Goal: Task Accomplishment & Management: Use online tool/utility

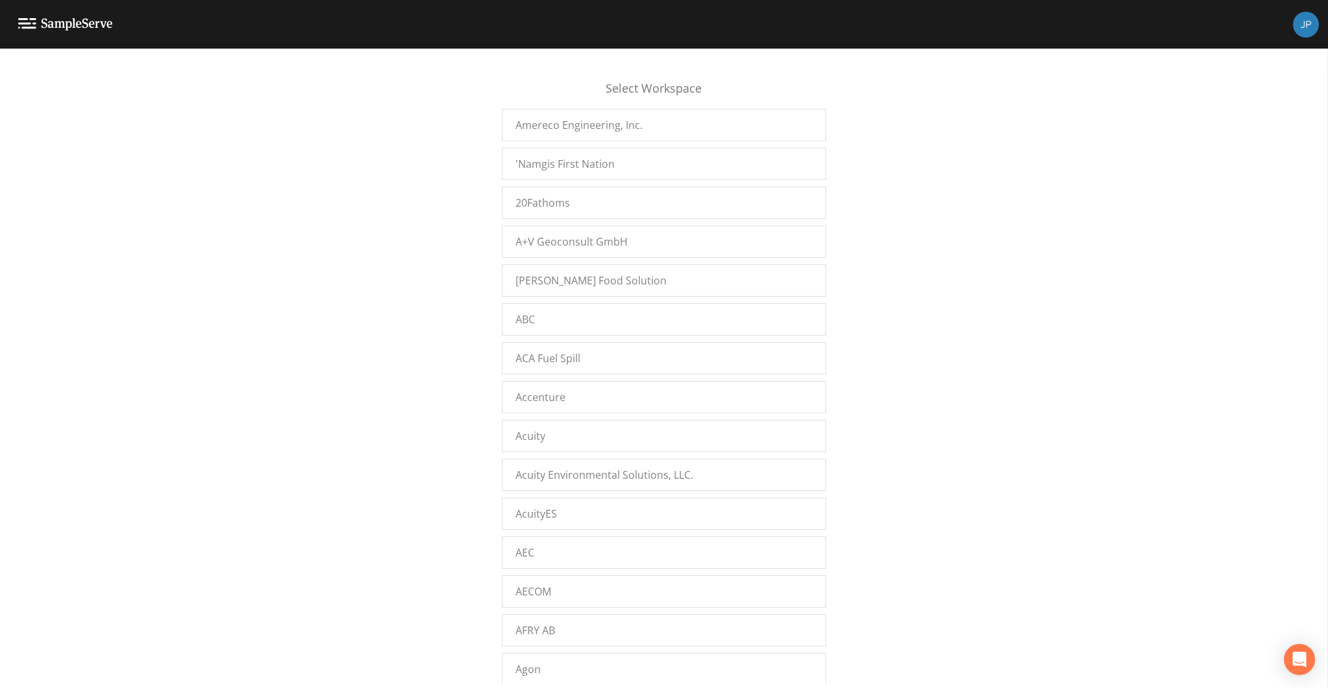
click at [953, 357] on div "Select Workspace Amereco Engineering, Inc. 'Namgis First Nation 20Fathoms A+V G…" at bounding box center [664, 372] width 1328 height 624
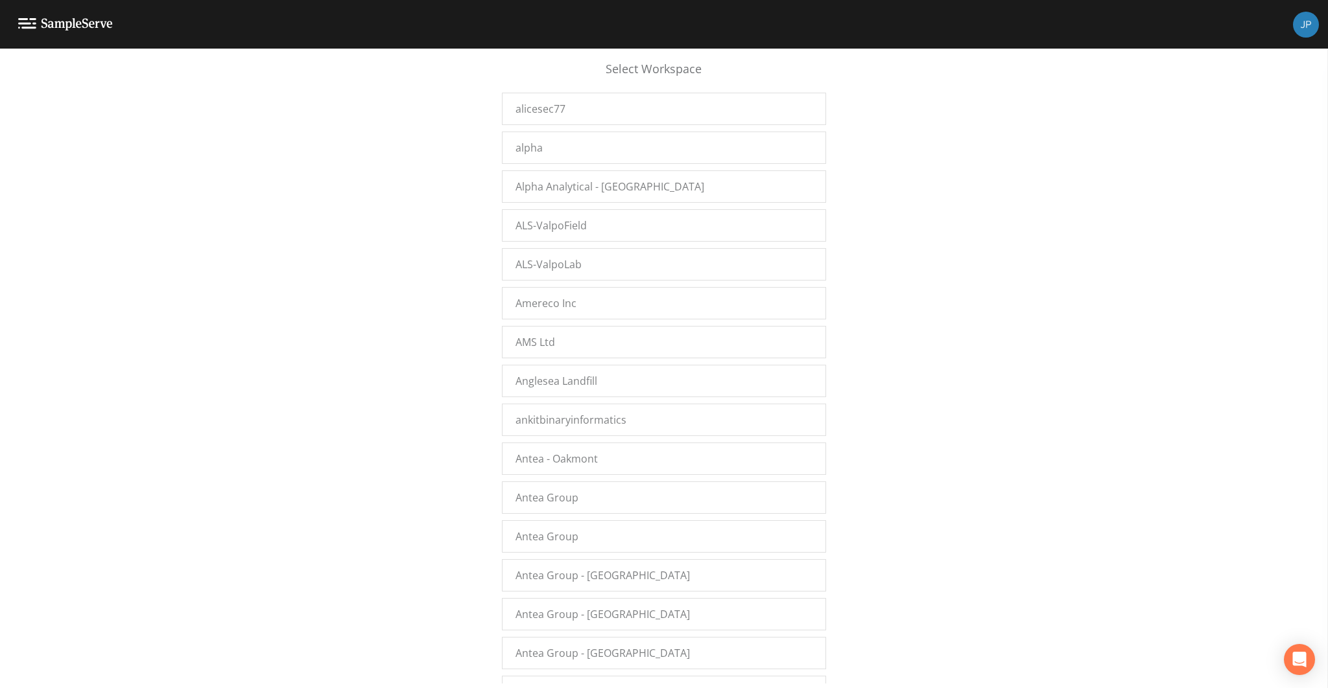
scroll to position [11344, 0]
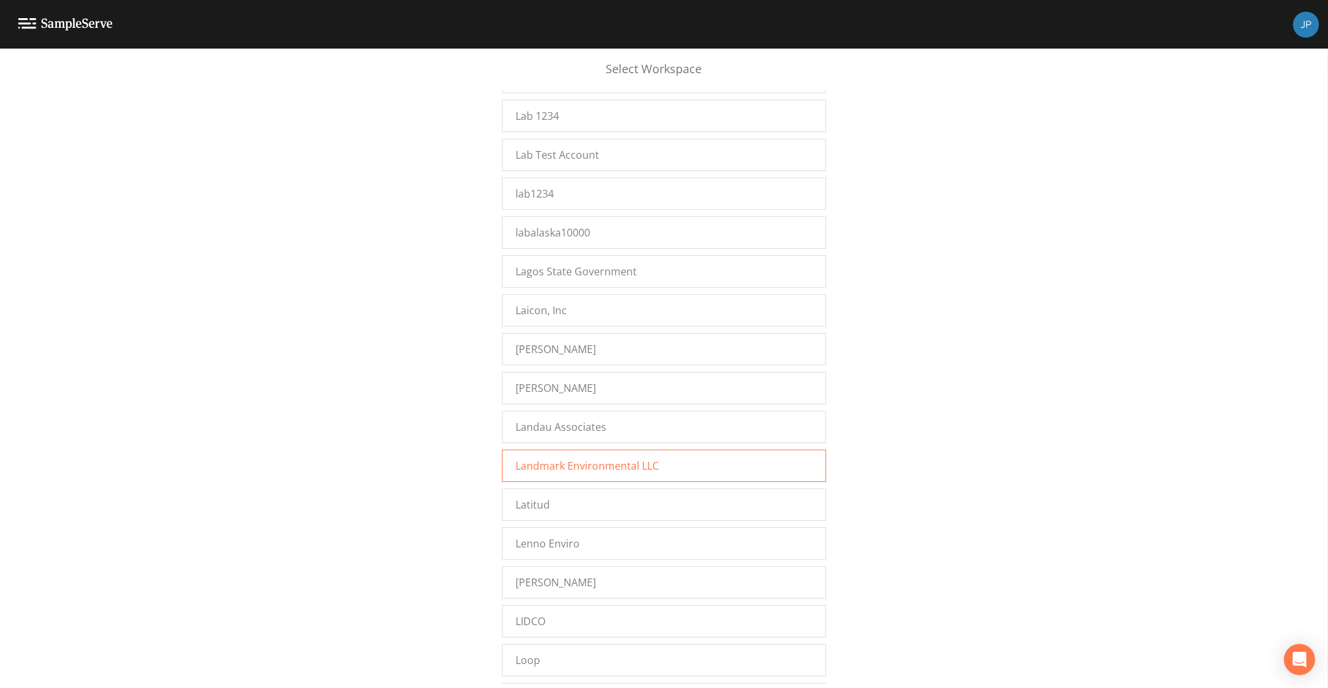
click at [678, 450] on div "Landmark Environmental LLC" at bounding box center [664, 466] width 324 height 32
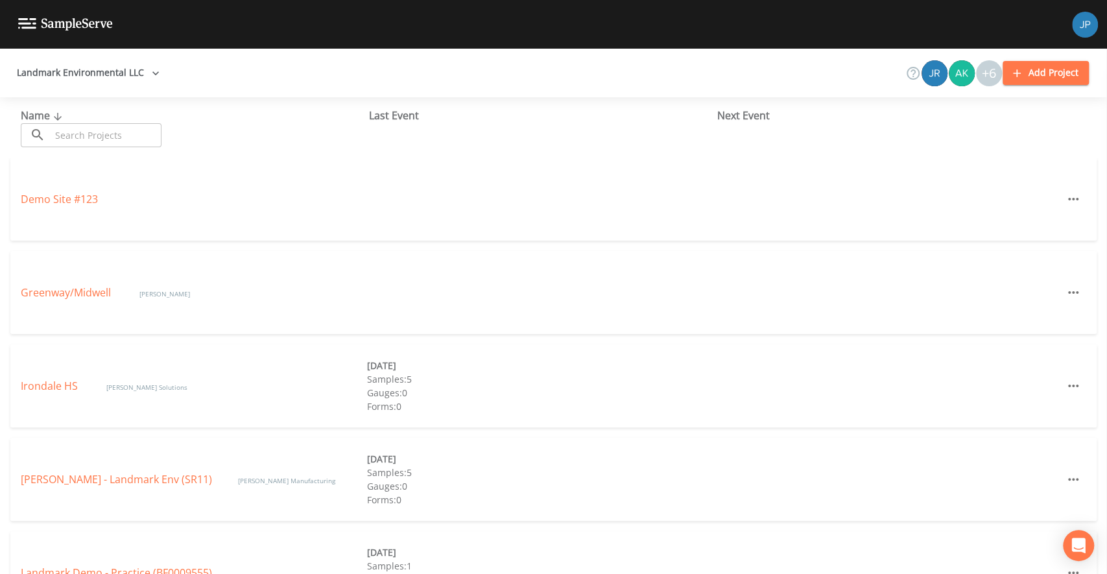
click at [731, 126] on div "Name ​ ​ Last Event Next Event" at bounding box center [553, 127] width 1107 height 60
click at [735, 118] on div "Next Event" at bounding box center [891, 116] width 348 height 16
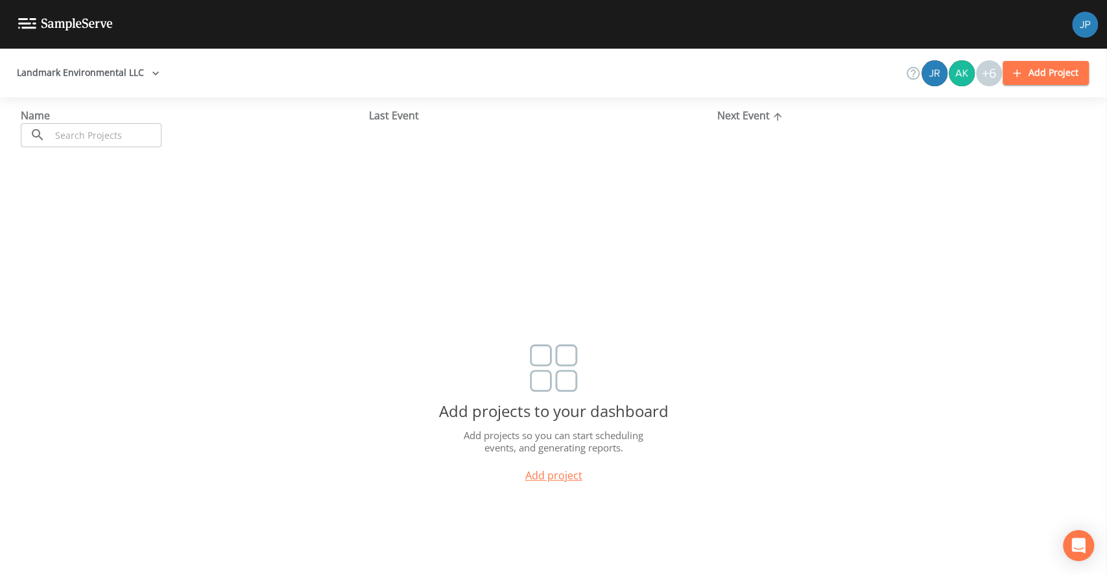
click at [736, 116] on div "Next Event" at bounding box center [891, 116] width 348 height 16
click at [386, 121] on div "Last Event" at bounding box center [543, 116] width 348 height 16
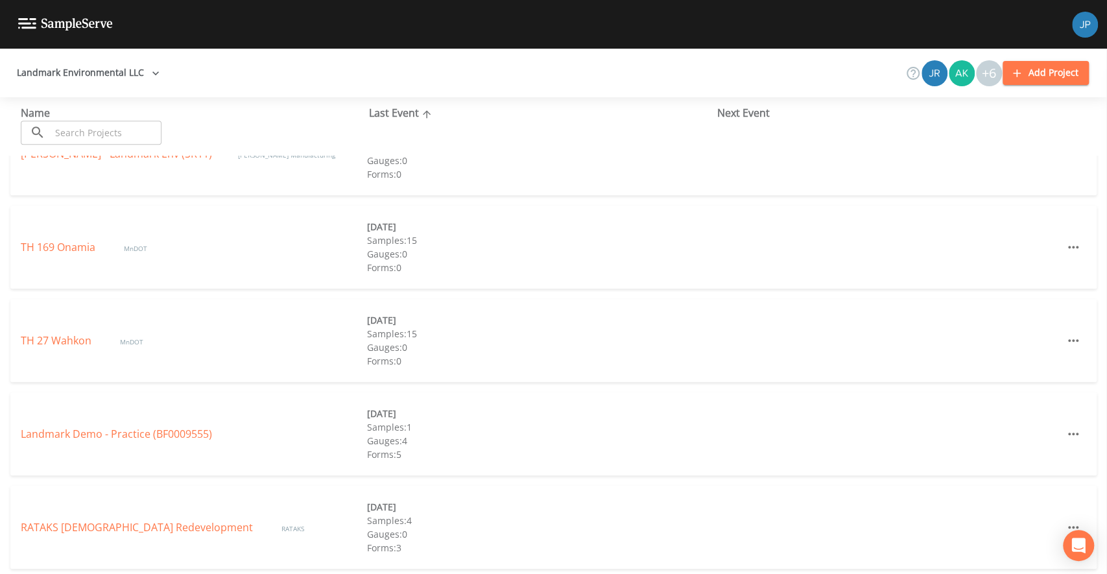
scroll to position [424, 0]
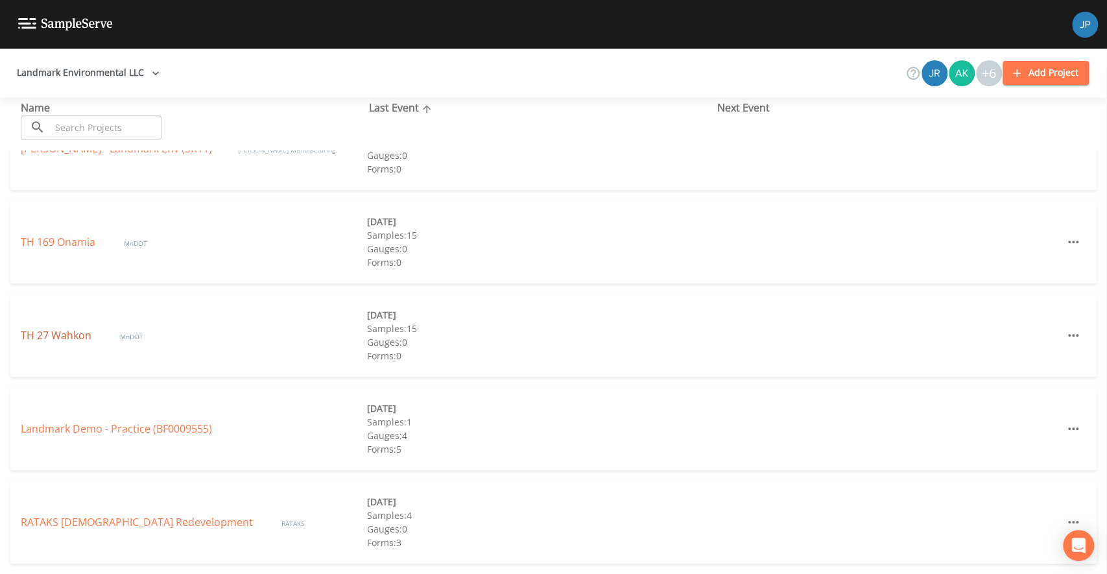
click at [75, 336] on link "TH 27 Wahkon" at bounding box center [57, 335] width 73 height 14
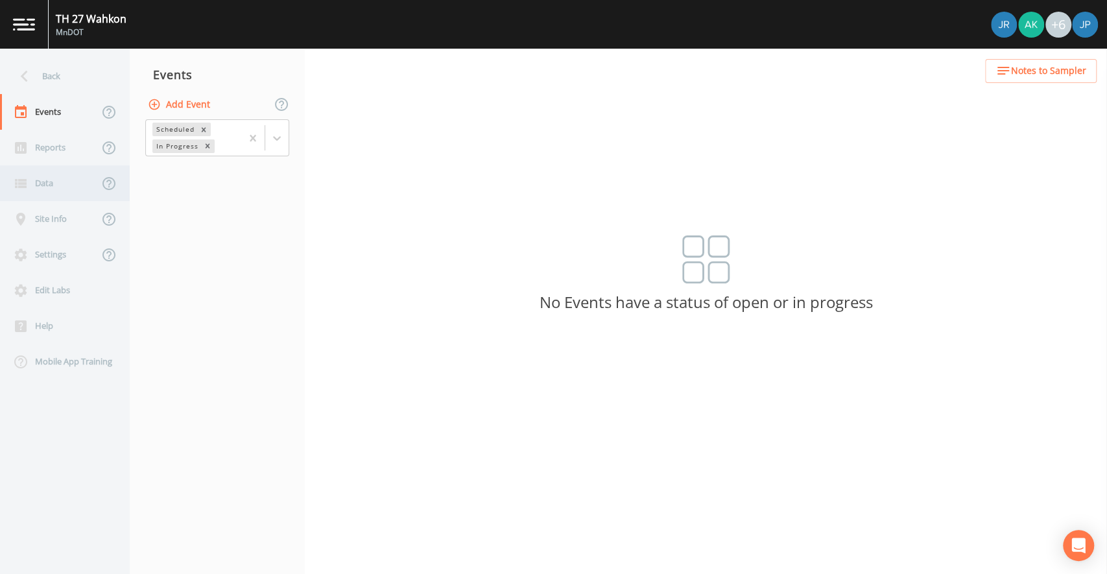
click at [60, 183] on div "Data" at bounding box center [49, 183] width 99 height 36
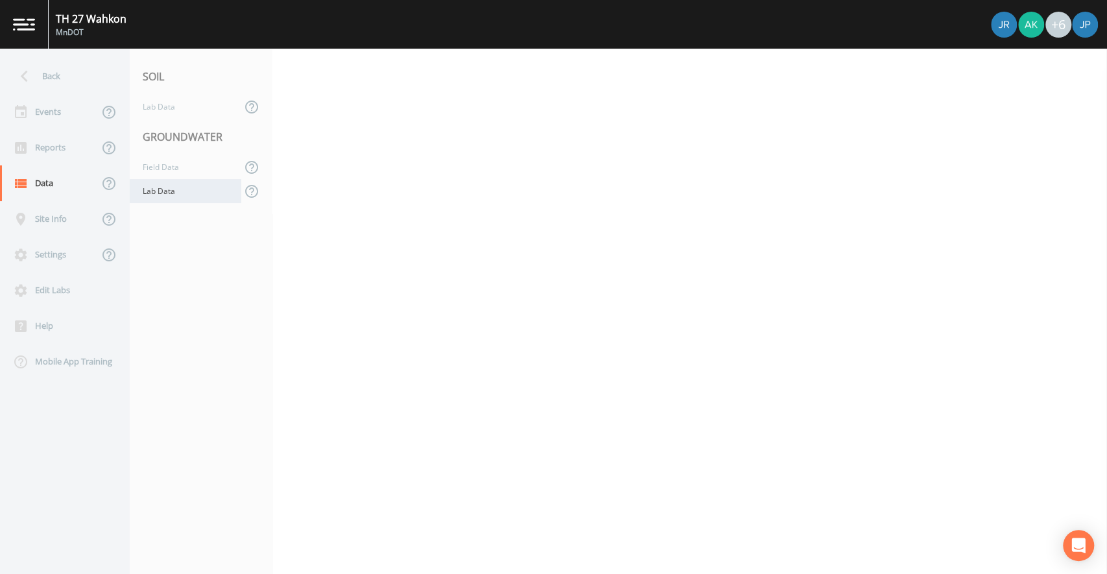
click at [168, 187] on div "Lab Data" at bounding box center [186, 191] width 112 height 24
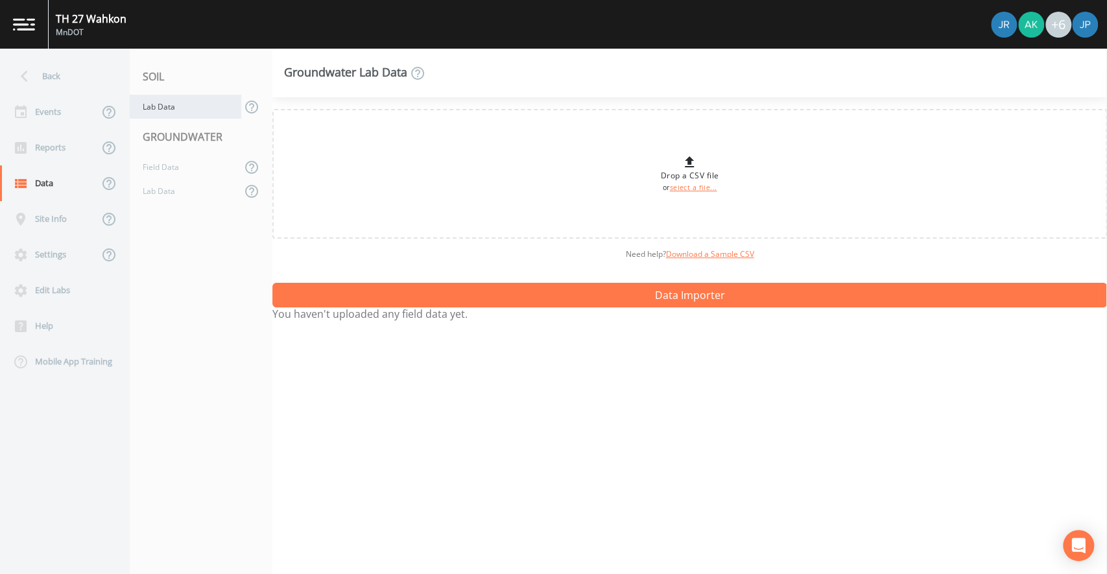
click at [179, 102] on div "Lab Data" at bounding box center [186, 107] width 112 height 24
click at [80, 83] on div "Back" at bounding box center [58, 76] width 117 height 36
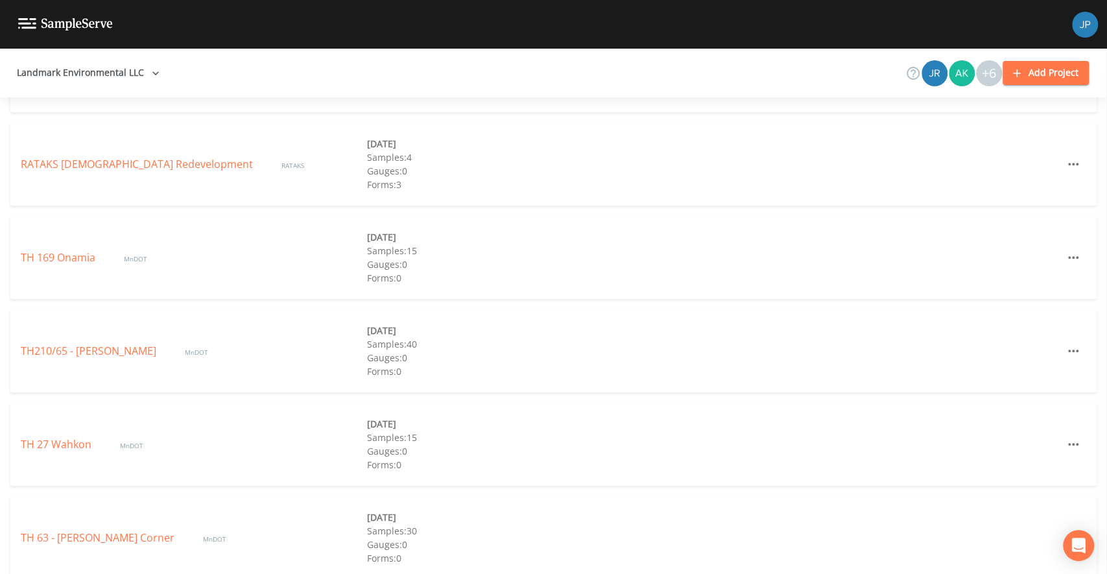
scroll to position [704, 0]
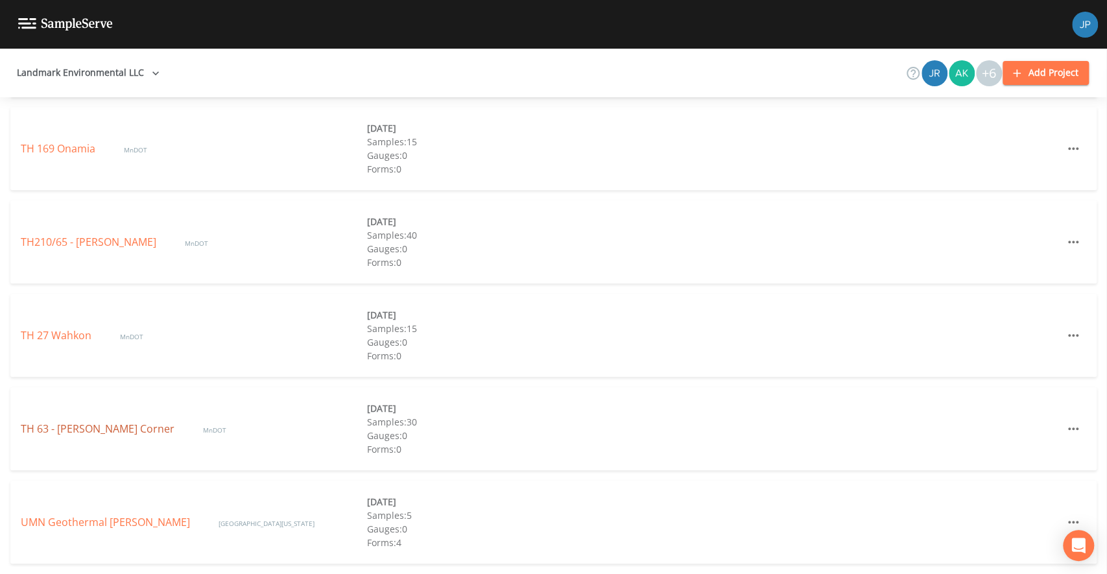
click at [82, 427] on link "TH 63 - [PERSON_NAME] Corner" at bounding box center [99, 428] width 156 height 14
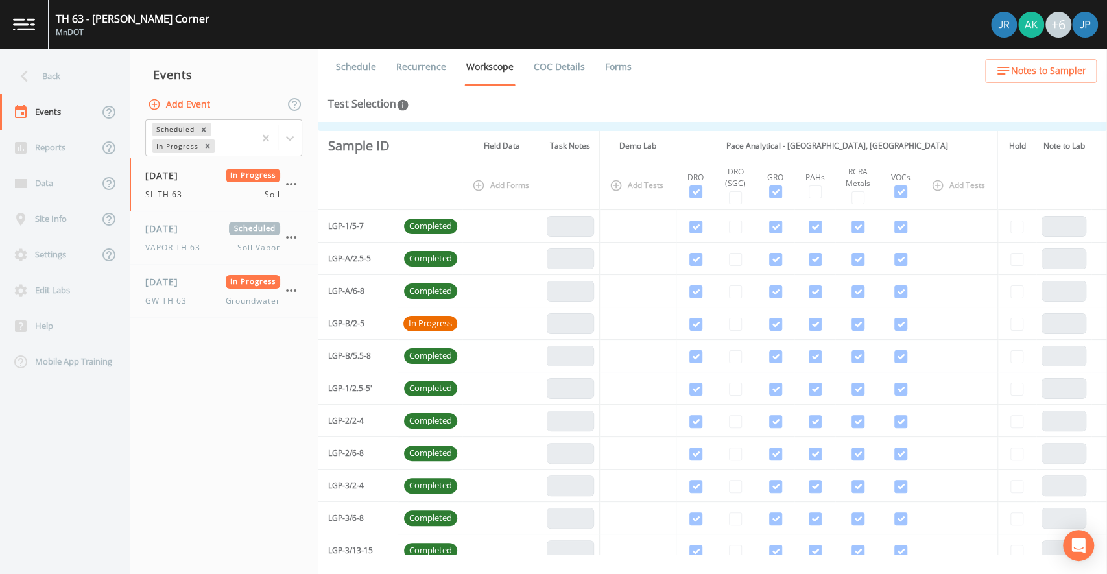
scroll to position [52, 0]
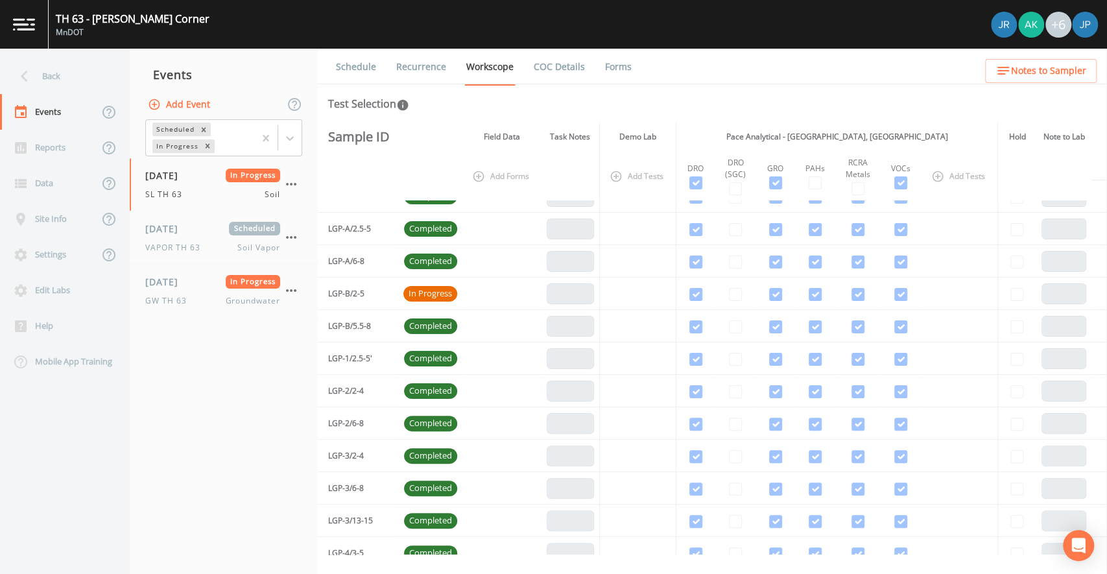
click at [611, 59] on link "Forms" at bounding box center [618, 67] width 30 height 36
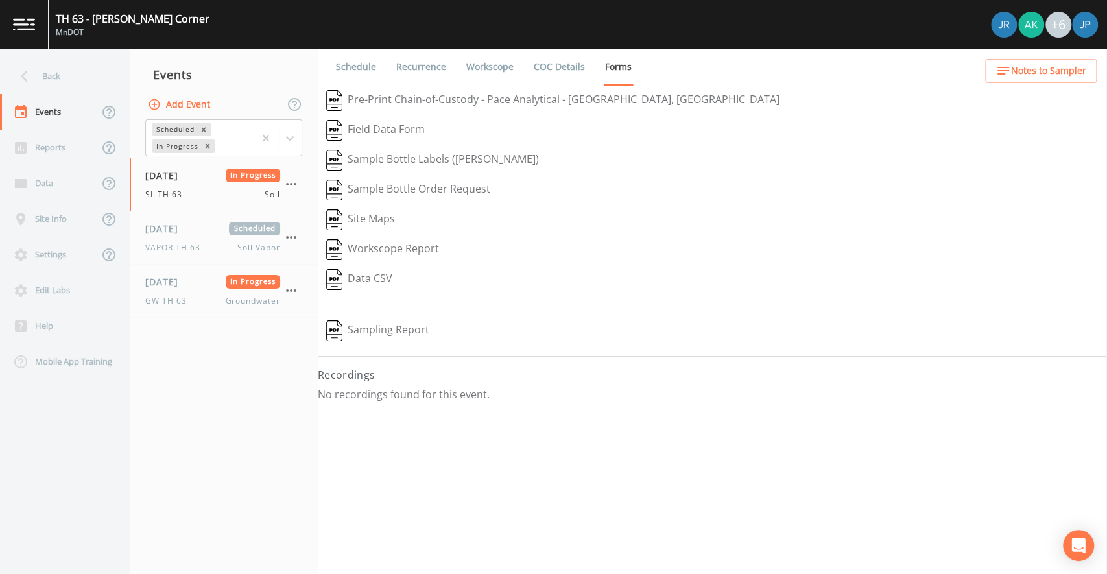
click at [471, 75] on link "Workscope" at bounding box center [489, 67] width 51 height 36
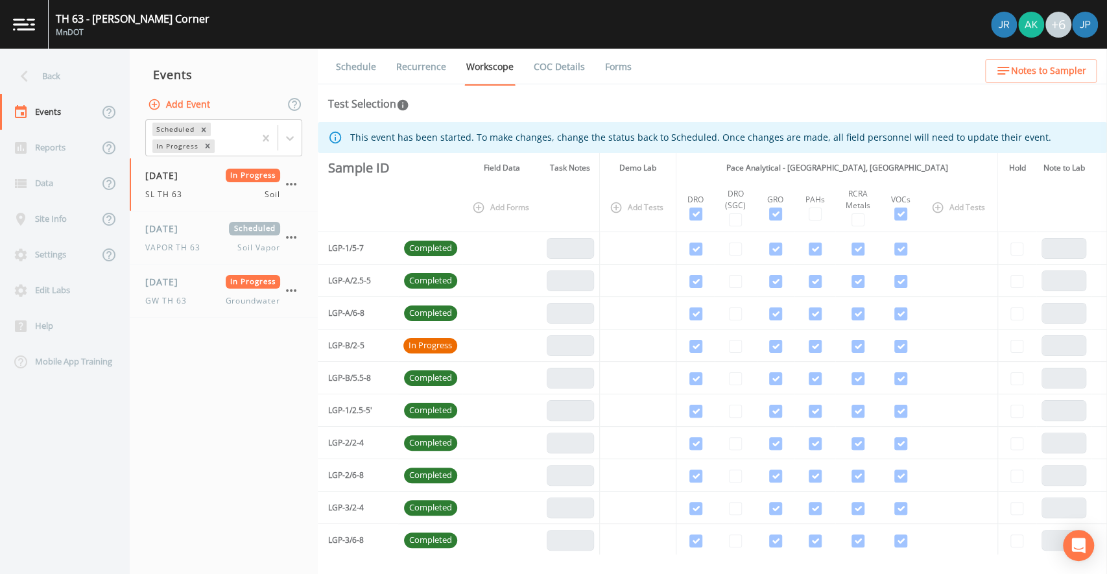
click at [436, 68] on link "Recurrence" at bounding box center [421, 67] width 54 height 36
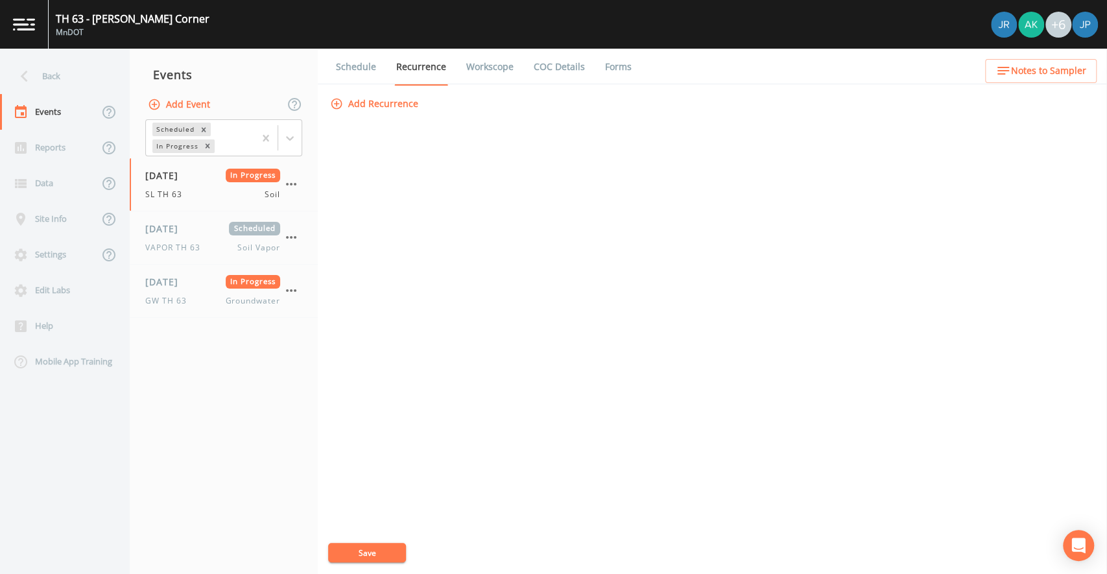
click at [359, 72] on link "Schedule" at bounding box center [356, 67] width 44 height 36
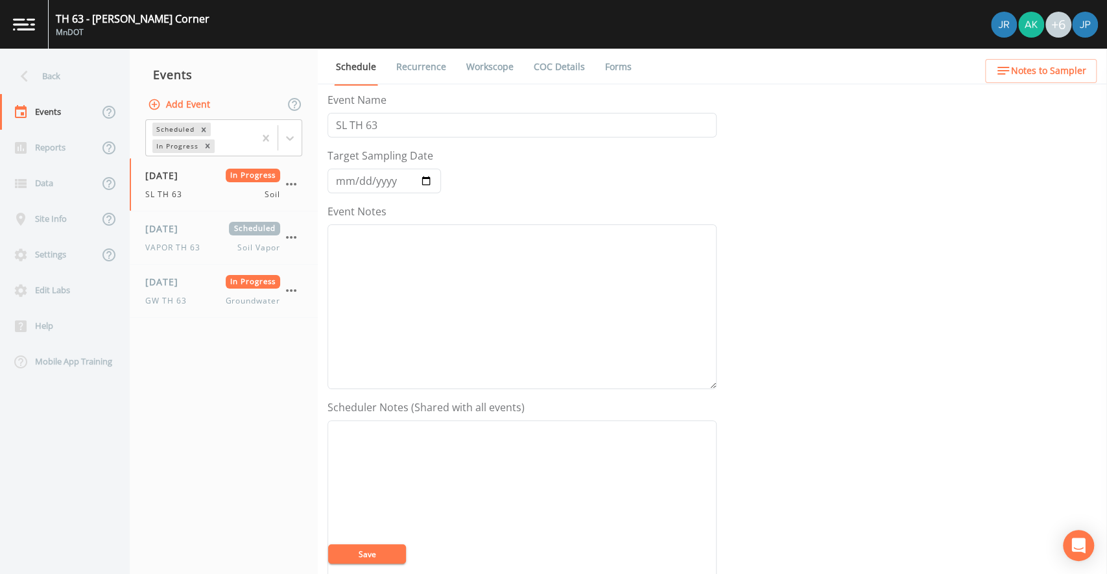
click at [441, 70] on link "Recurrence" at bounding box center [421, 67] width 54 height 36
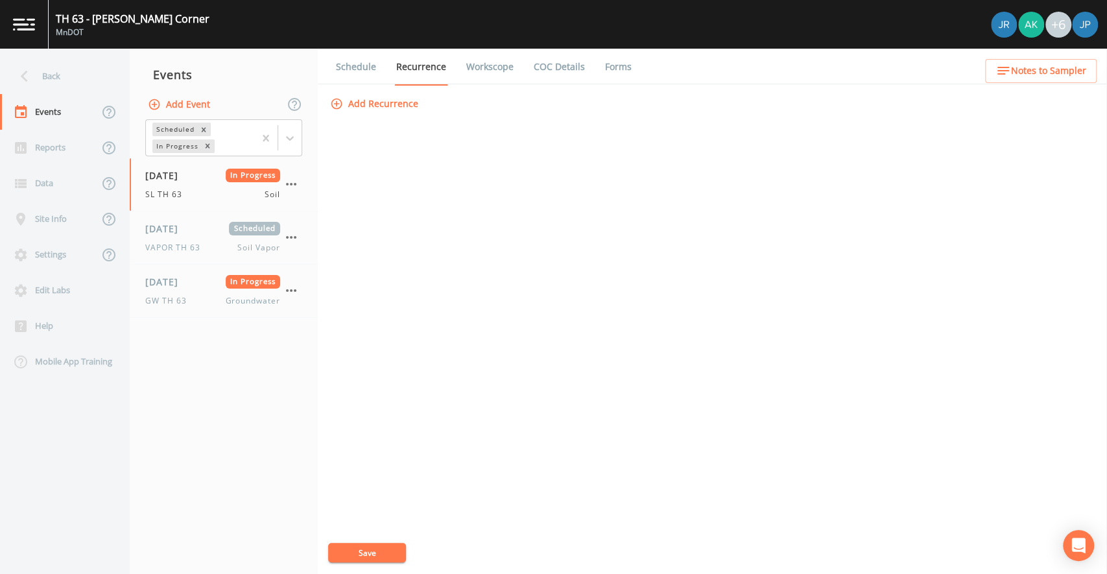
click at [501, 68] on link "Workscope" at bounding box center [489, 67] width 51 height 36
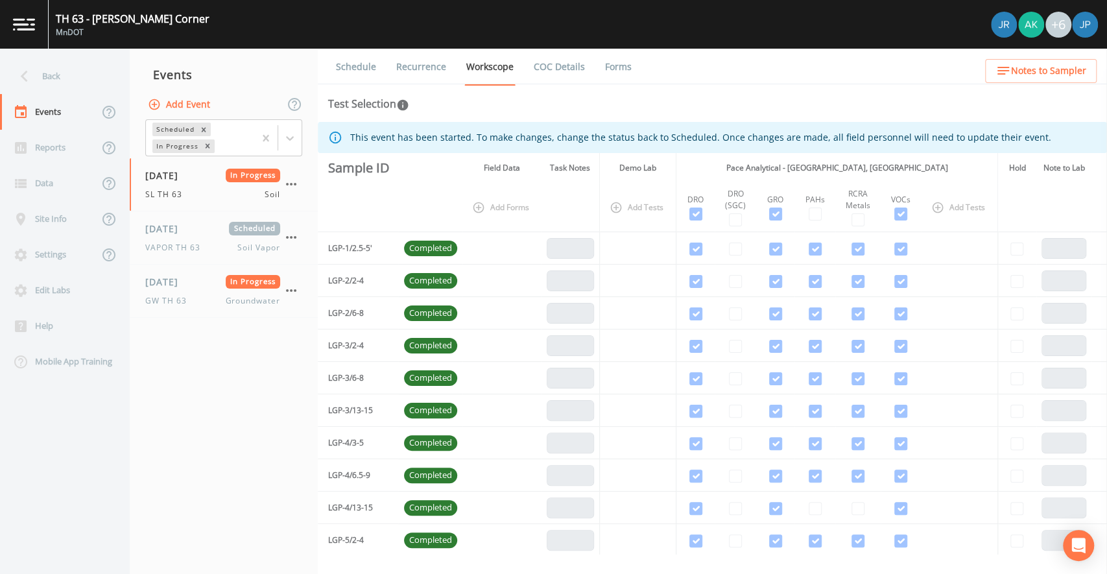
click at [614, 69] on link "Forms" at bounding box center [618, 67] width 30 height 36
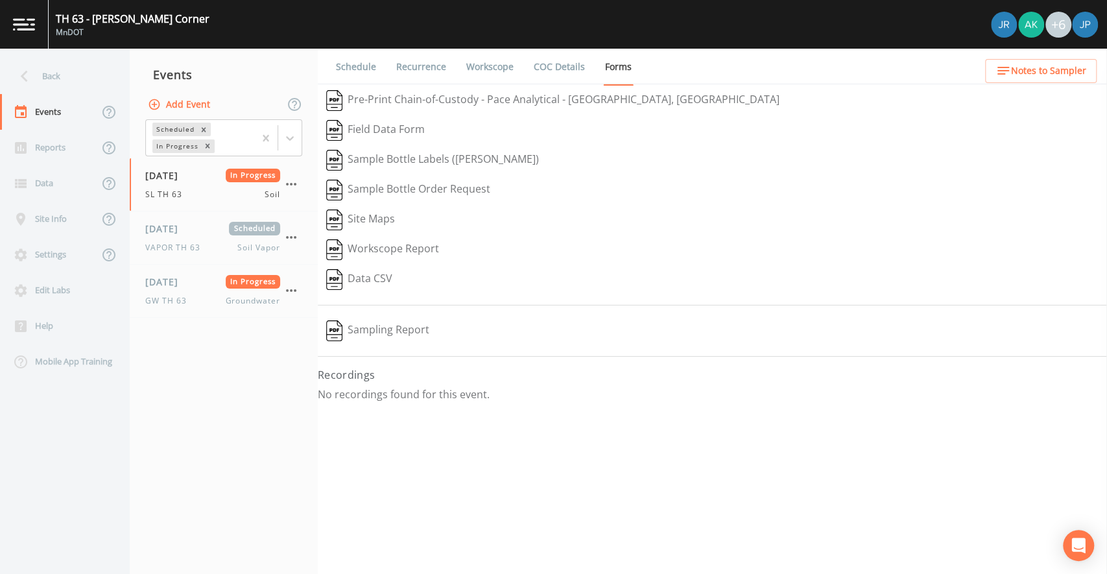
click at [381, 327] on button "Sampling Report" at bounding box center [378, 331] width 120 height 30
click at [663, 187] on div "Sample Bottle Order Request" at bounding box center [712, 190] width 789 height 30
click at [226, 290] on div "[DATE] In Progress GW TH 63 Groundwater" at bounding box center [212, 291] width 135 height 32
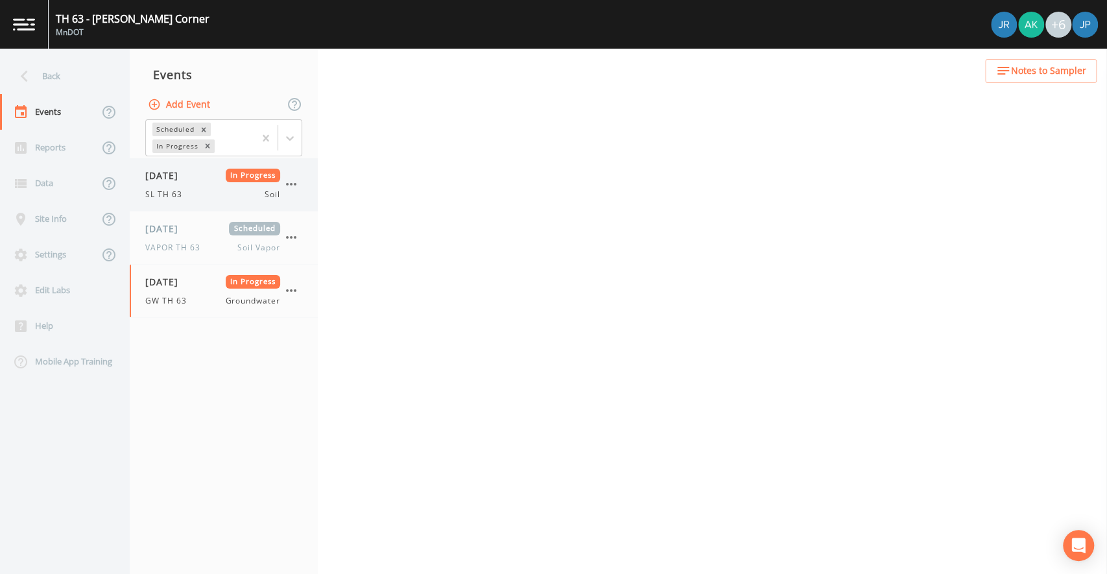
select select "d1353bd6-e69c-47f2-b562-038a0934dacb"
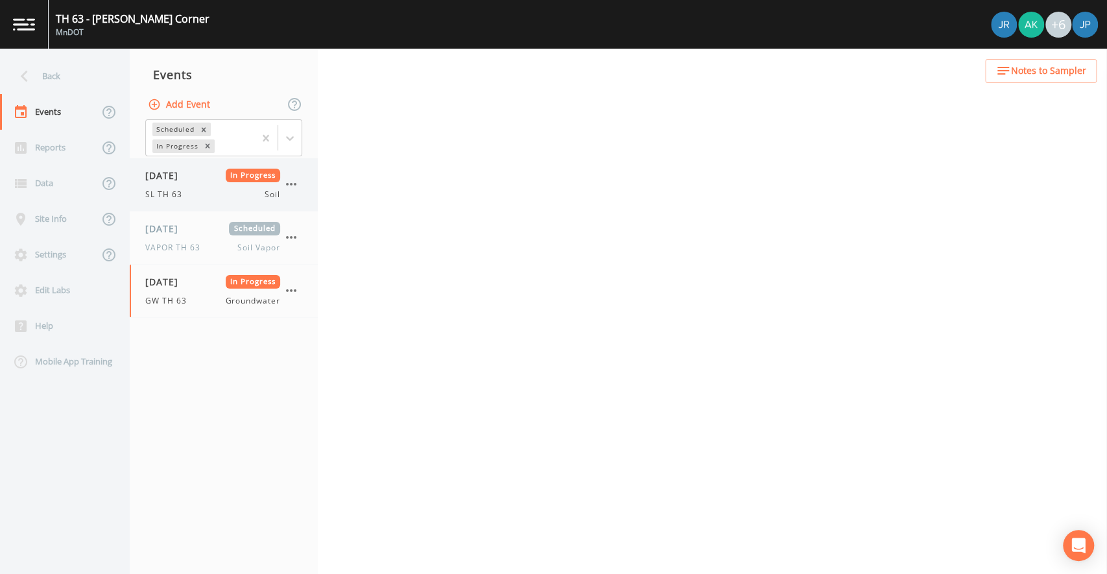
select select "d1353bd6-e69c-47f2-b562-038a0934dacb"
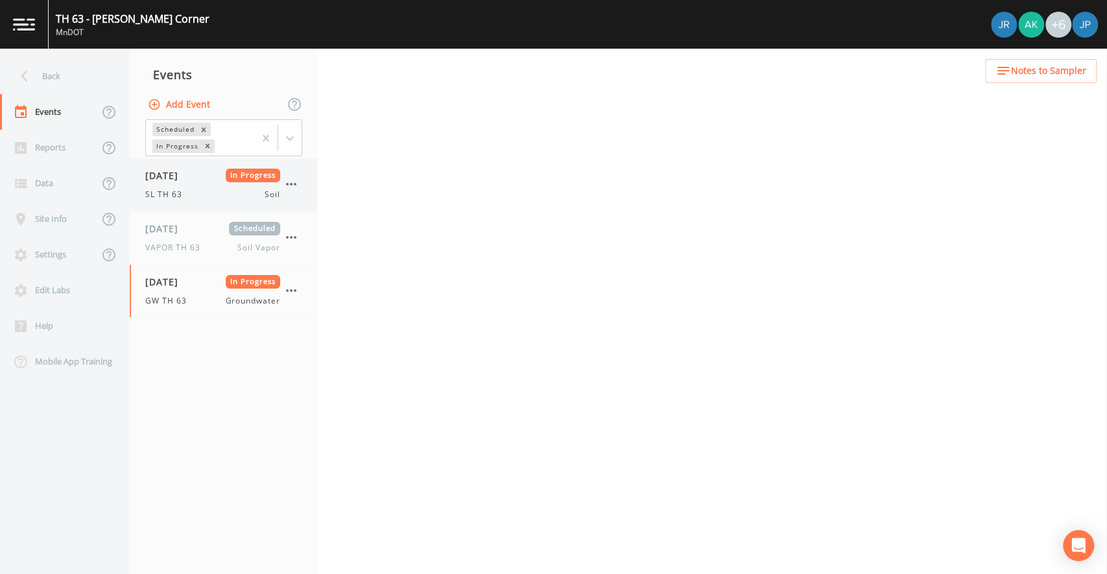
select select "d1353bd6-e69c-47f2-b562-038a0934dacb"
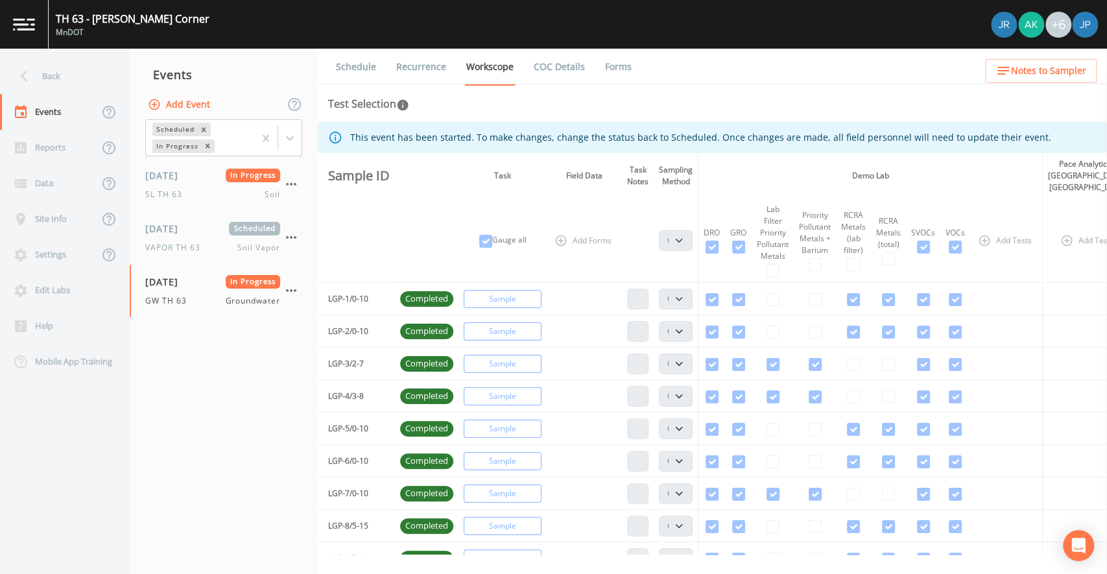
click at [529, 111] on div "Test Selection" at bounding box center [712, 104] width 768 height 16
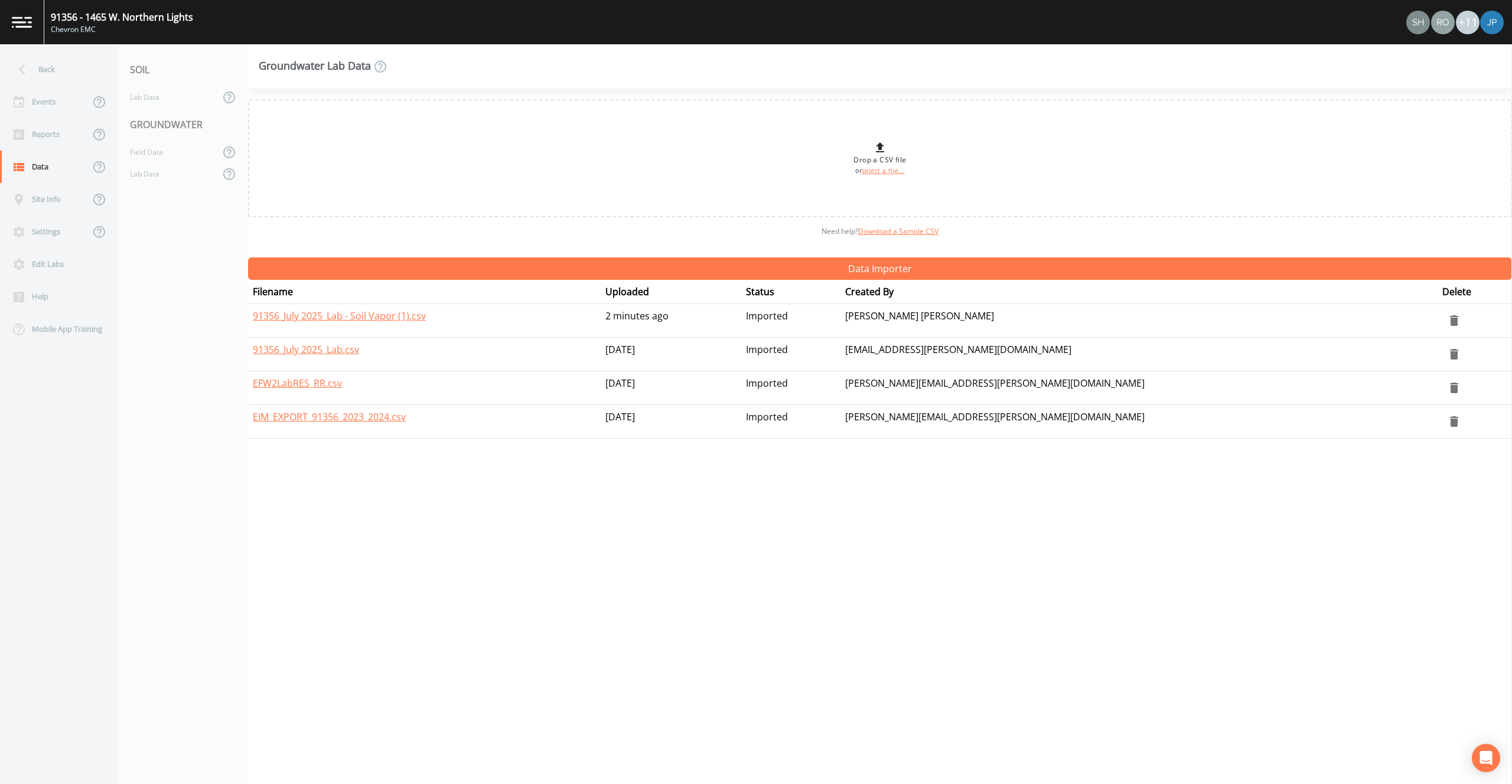
click at [553, 238] on div "Need help?  Download a Sample CSV" at bounding box center [879, 231] width 1263 height 28
